Goal: Task Accomplishment & Management: Use online tool/utility

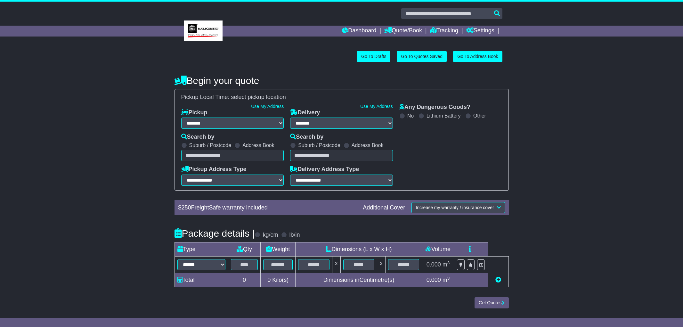
select select "**"
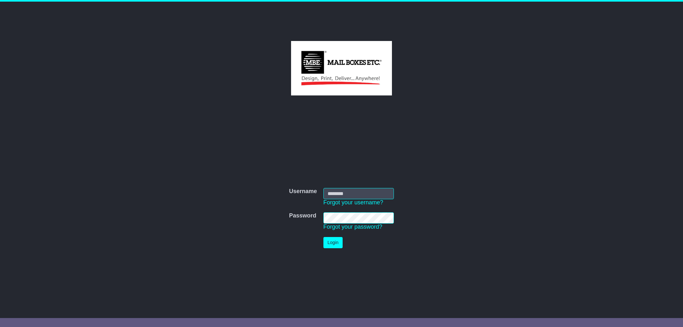
type input "*********"
click at [337, 244] on button "Login" at bounding box center [332, 242] width 19 height 11
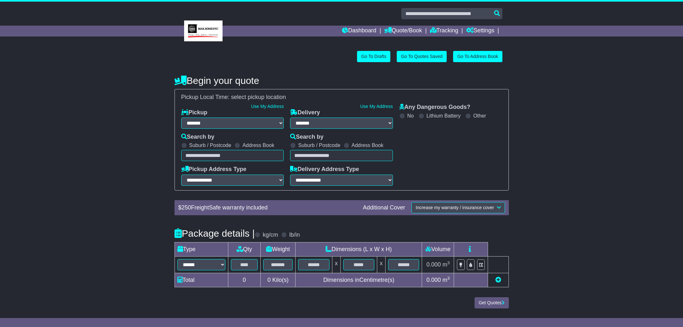
select select "**"
